Goal: Find specific page/section: Find specific page/section

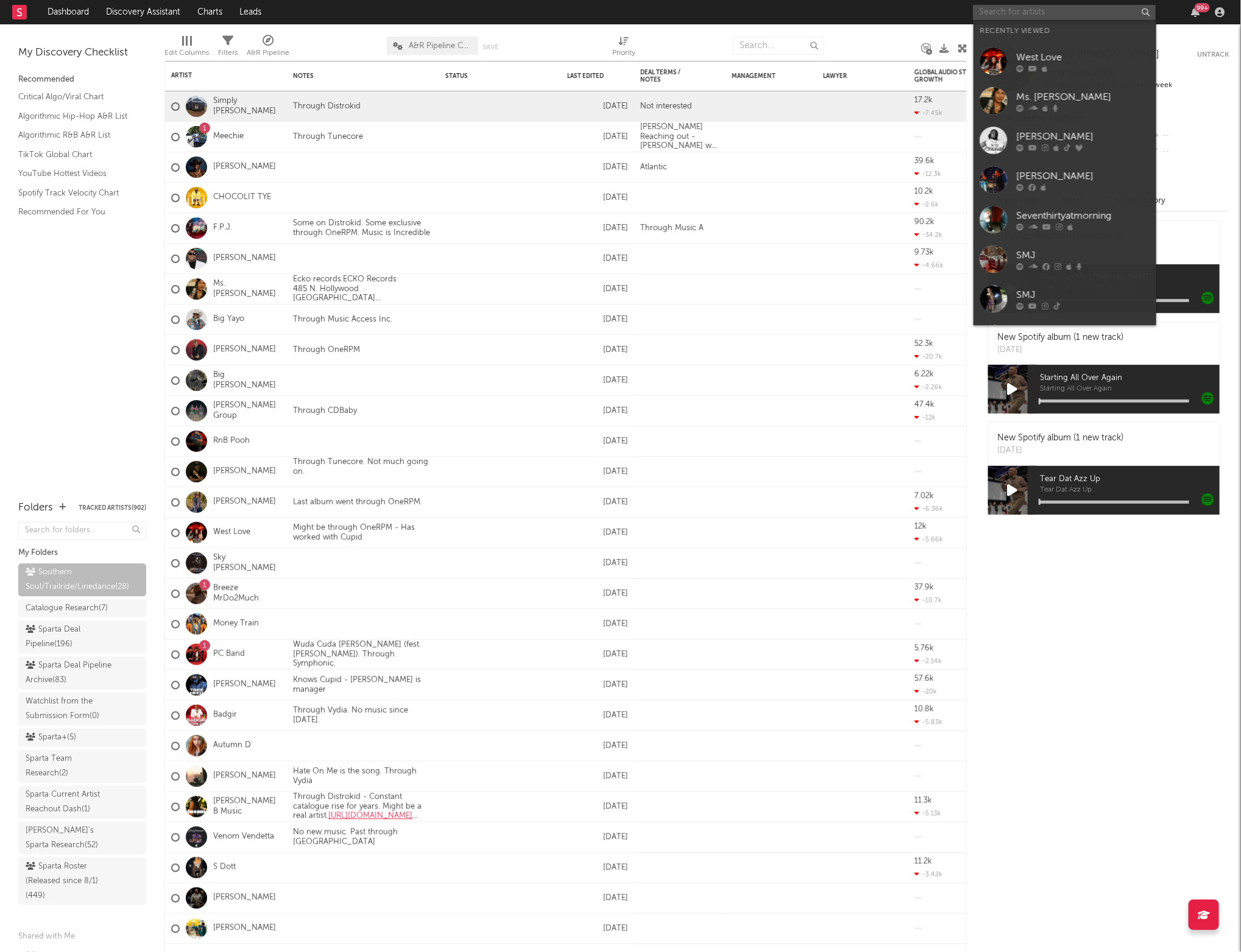
click at [993, 15] on input "text" at bounding box center [1064, 12] width 183 height 15
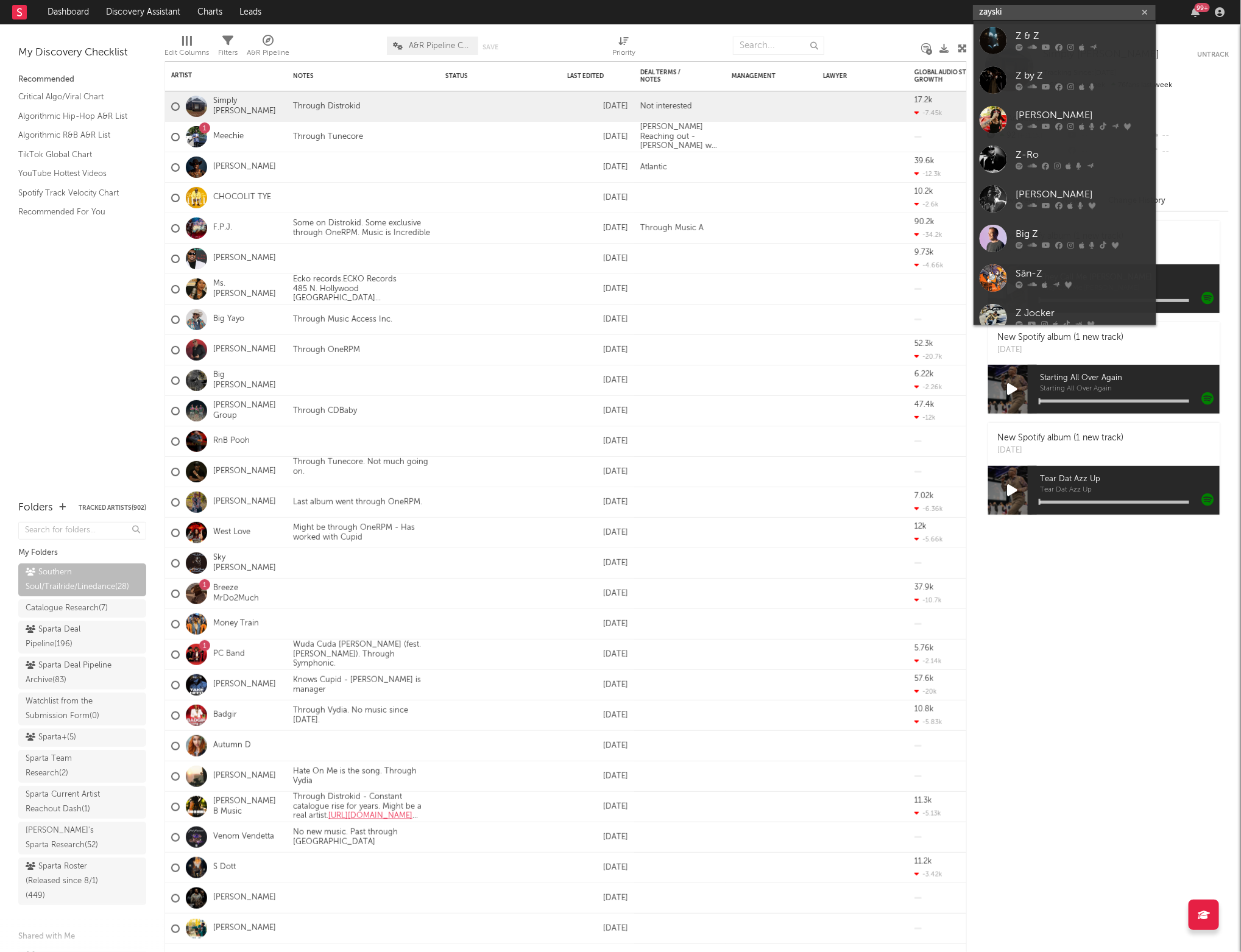
type input "zayskii"
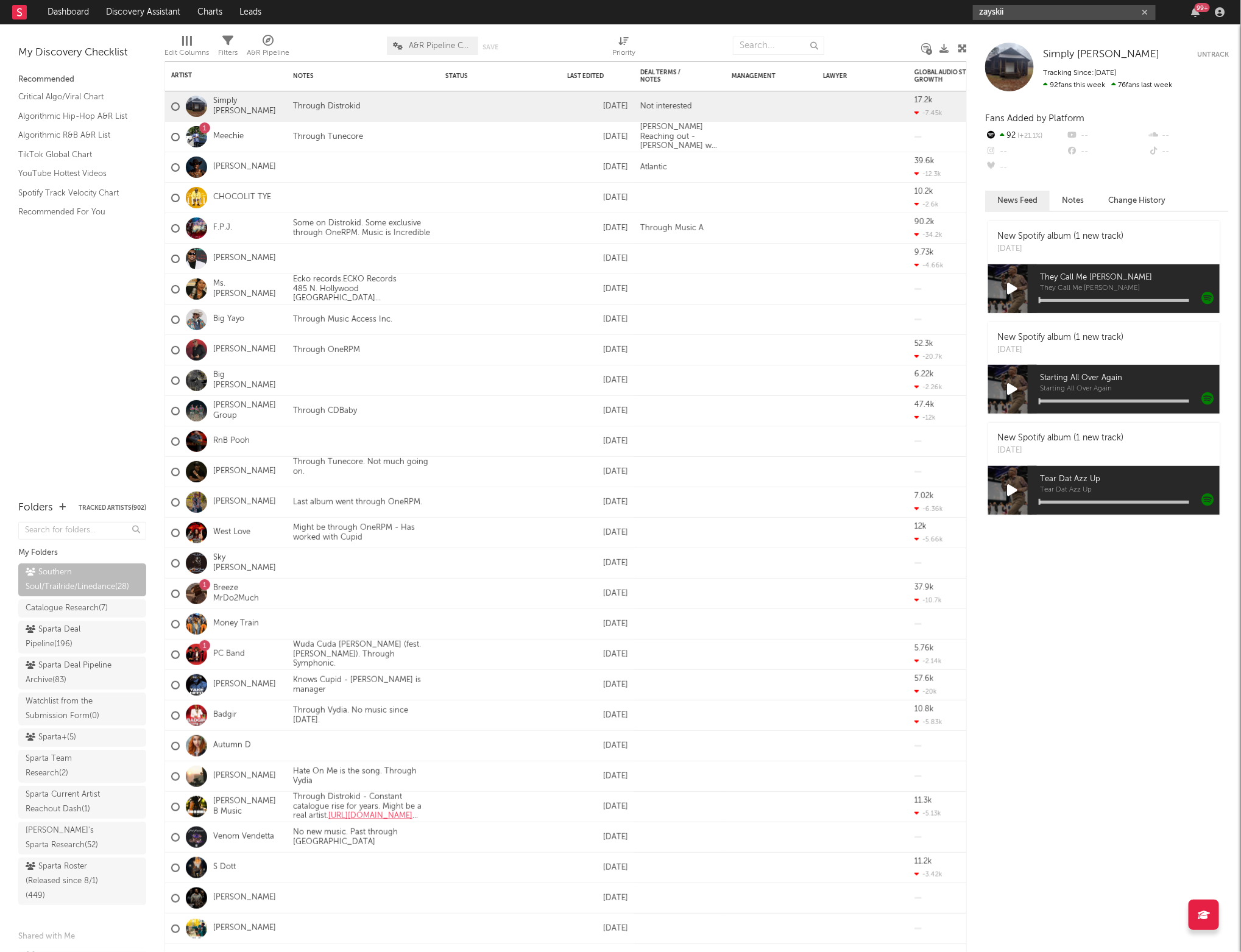
click at [1013, 9] on input "zayskii" at bounding box center [1064, 12] width 183 height 15
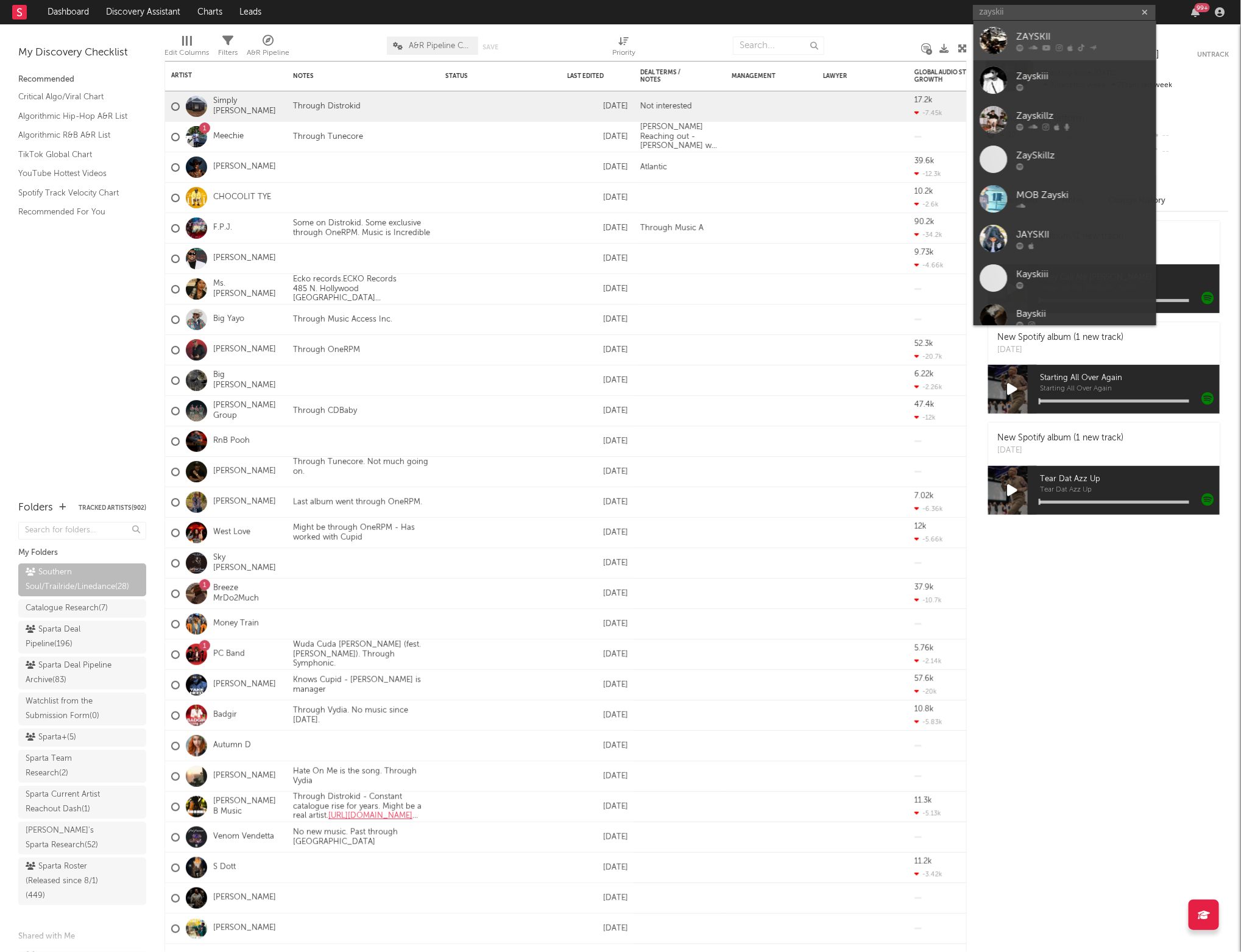
click at [1016, 37] on div "ZAYSKII" at bounding box center [1083, 37] width 134 height 15
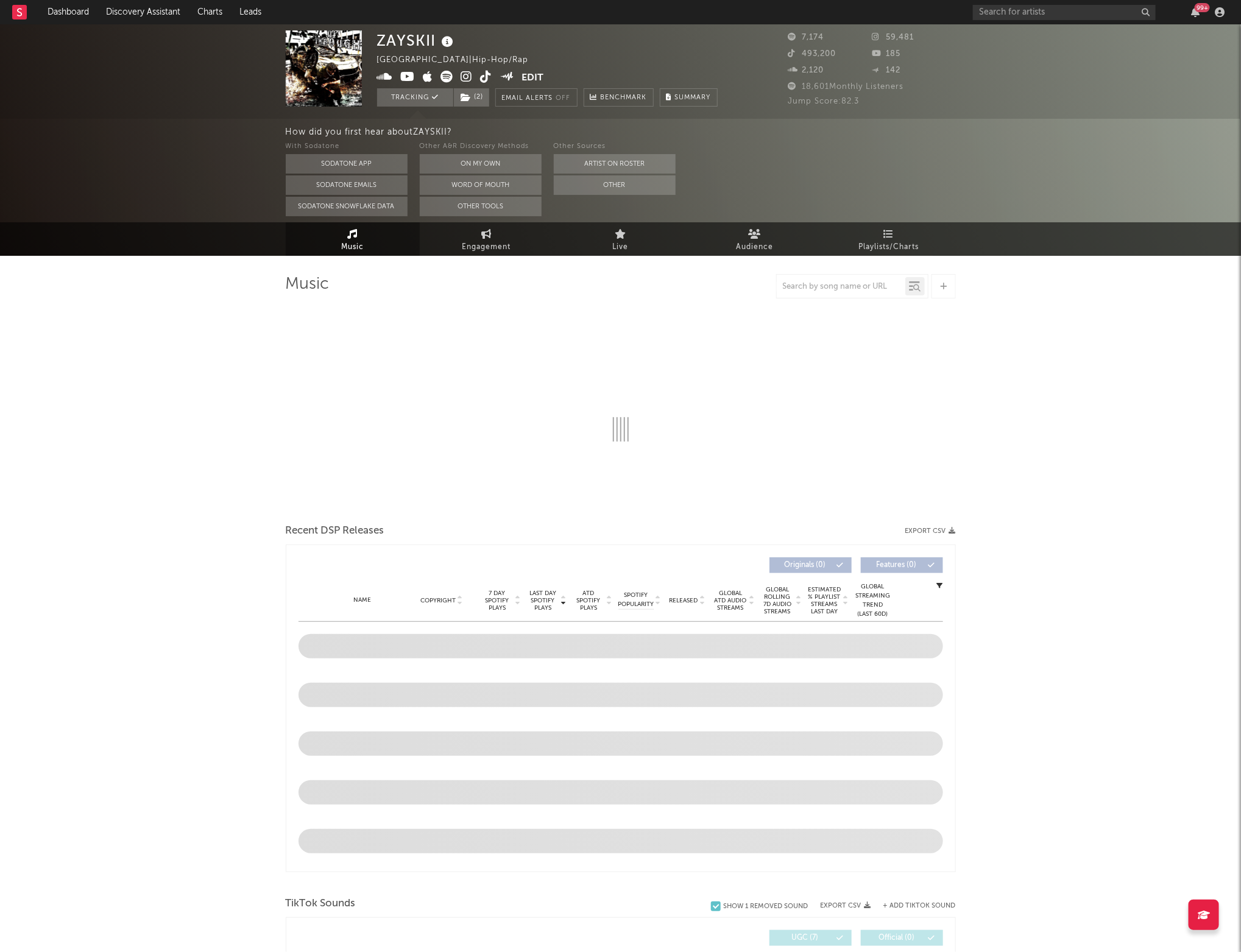
select select "6m"
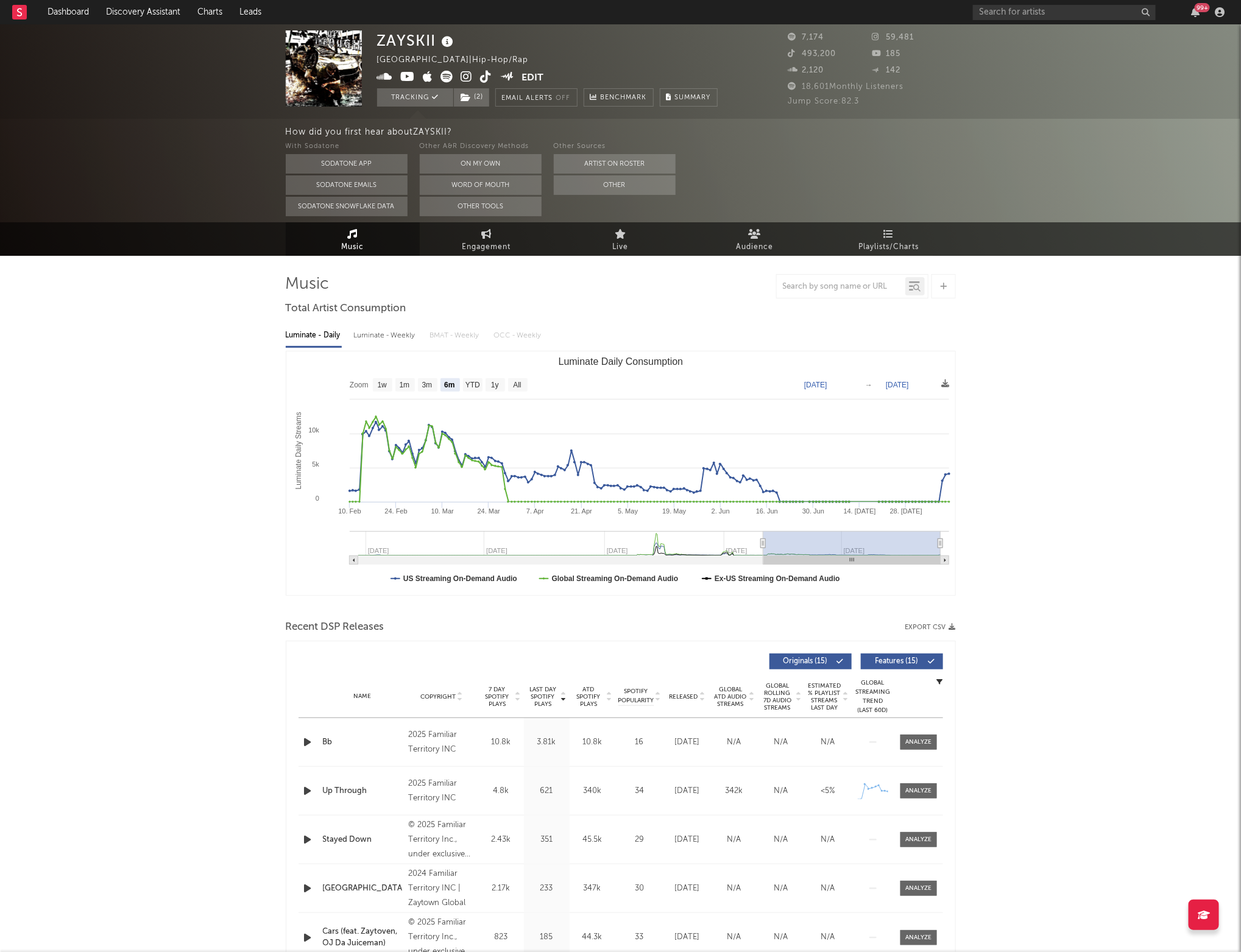
click at [463, 76] on icon at bounding box center [467, 77] width 12 height 12
